Goal: Transaction & Acquisition: Purchase product/service

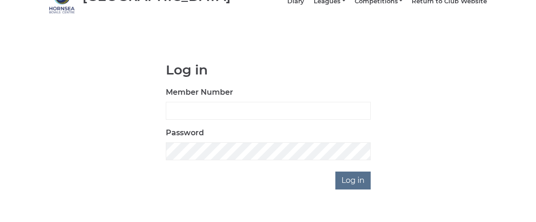
scroll to position [54, 0]
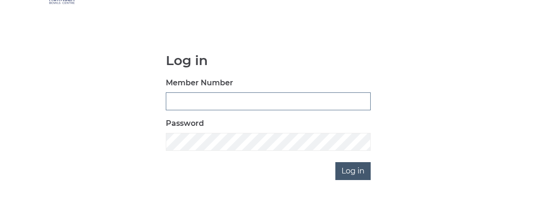
type input "0795"
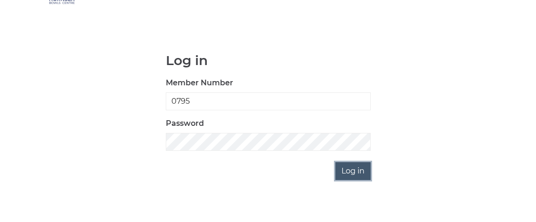
click at [362, 177] on input "Log in" at bounding box center [352, 171] width 35 height 18
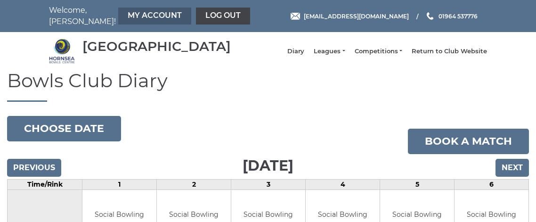
click at [118, 15] on link "My Account" at bounding box center [154, 16] width 73 height 17
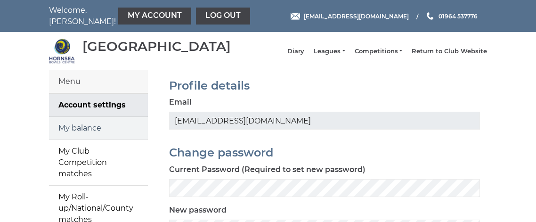
click at [81, 135] on link "My balance" at bounding box center [98, 128] width 99 height 23
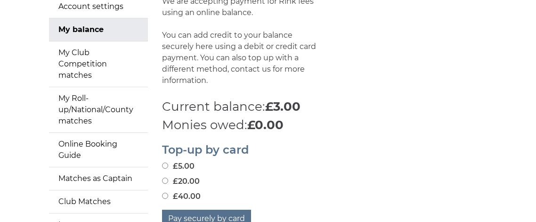
scroll to position [113, 0]
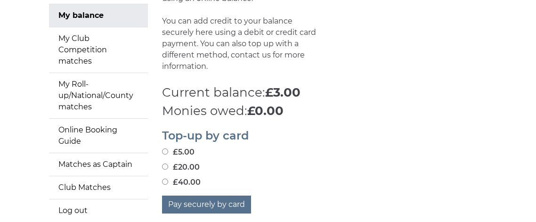
click at [163, 170] on input "£20.00" at bounding box center [165, 167] width 6 height 6
radio input "true"
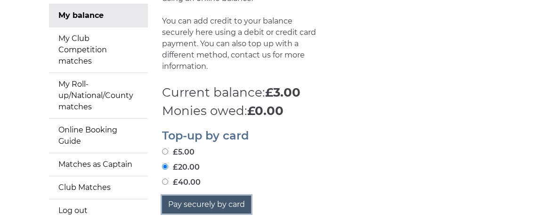
click at [179, 213] on button "Pay securely by card" at bounding box center [206, 205] width 89 height 18
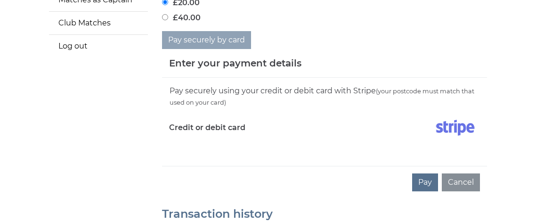
scroll to position [282, 0]
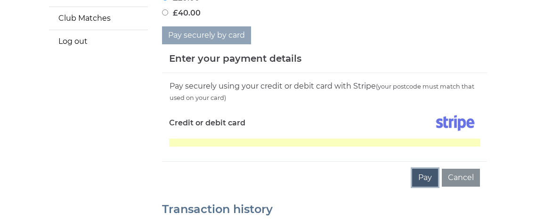
click at [427, 185] on button "Pay" at bounding box center [425, 178] width 26 height 18
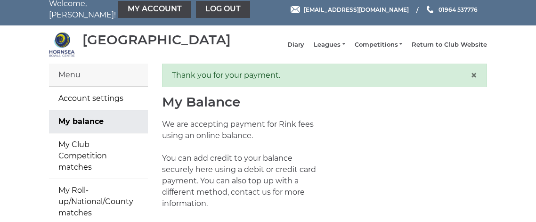
scroll to position [2, 0]
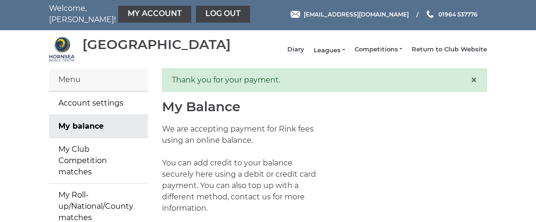
click at [330, 51] on link "Leagues" at bounding box center [329, 50] width 31 height 8
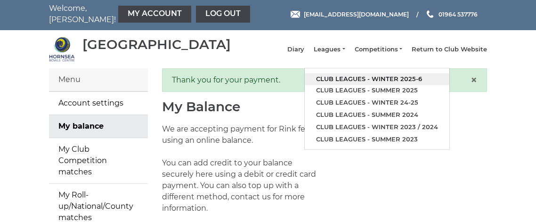
click at [335, 82] on link "Club leagues - Winter 2025-6" at bounding box center [377, 79] width 145 height 12
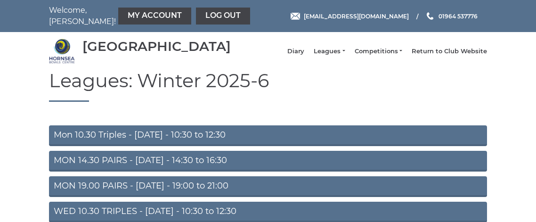
click at [75, 146] on link "Mon 10.30 Triples - Monday - 10:30 to 12:30" at bounding box center [268, 135] width 438 height 21
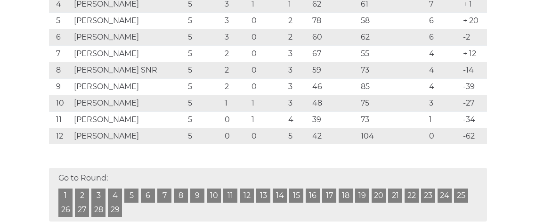
scroll to position [279, 0]
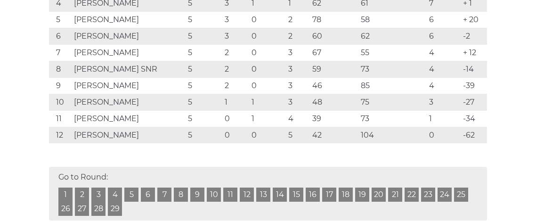
click at [134, 199] on link "5" at bounding box center [131, 195] width 14 height 14
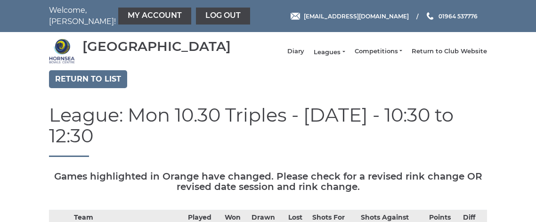
click at [334, 55] on link "Leagues" at bounding box center [329, 52] width 31 height 8
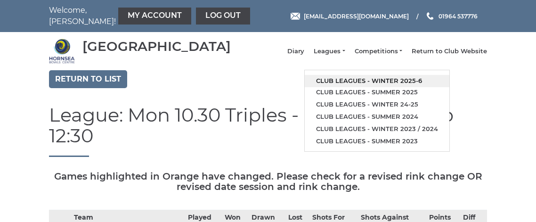
click at [338, 85] on link "Club leagues - Winter 2025-6" at bounding box center [377, 81] width 145 height 12
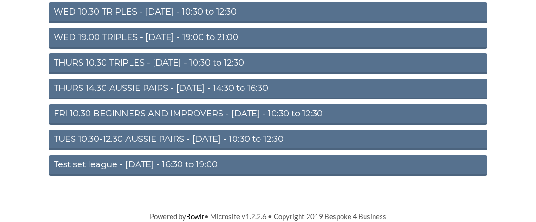
scroll to position [203, 0]
click at [106, 43] on link "WED 19.00 TRIPLES - [DATE] - 19:00 to 21:00" at bounding box center [268, 38] width 438 height 21
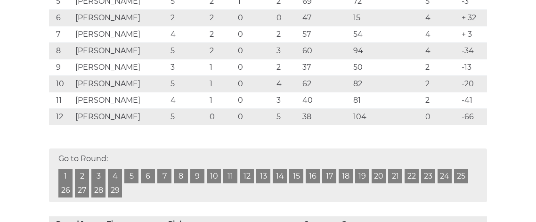
scroll to position [298, 0]
click at [97, 181] on link "3" at bounding box center [98, 176] width 14 height 14
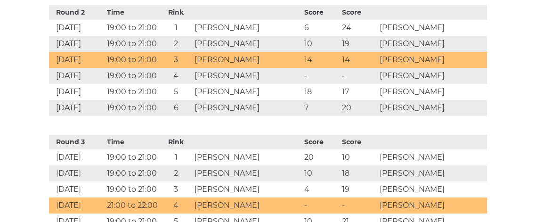
scroll to position [644, 0]
